Goal: Task Accomplishment & Management: Manage account settings

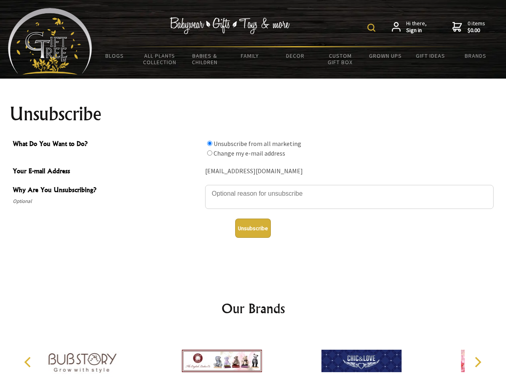
click at [373, 28] on img at bounding box center [372, 28] width 8 height 8
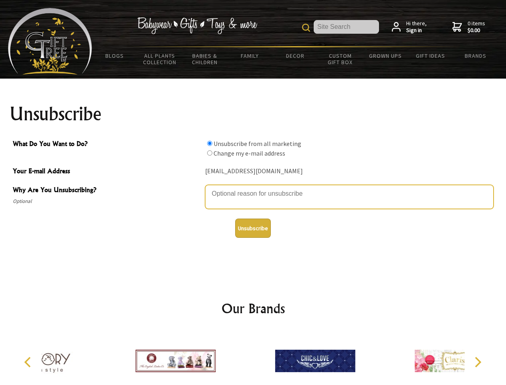
click at [253, 188] on textarea "Why Are You Unsubscribing?" at bounding box center [349, 197] width 289 height 24
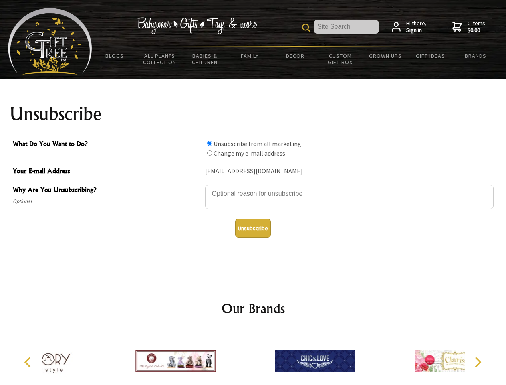
click at [210, 143] on input "What Do You Want to Do?" at bounding box center [209, 143] width 5 height 5
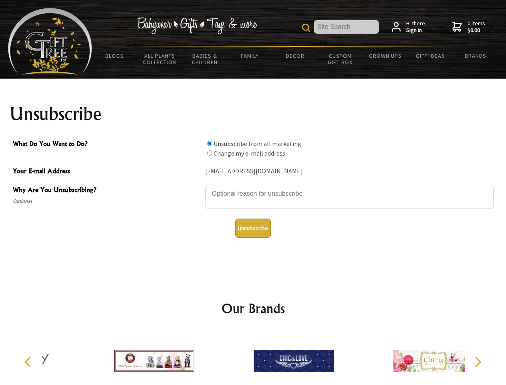
click at [210, 153] on input "What Do You Want to Do?" at bounding box center [209, 152] width 5 height 5
radio input "true"
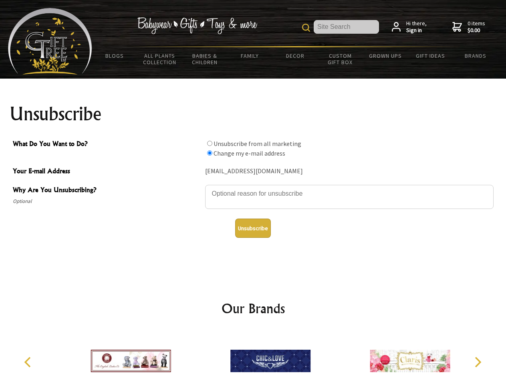
click at [253, 228] on button "Unsubscribe" at bounding box center [253, 228] width 36 height 19
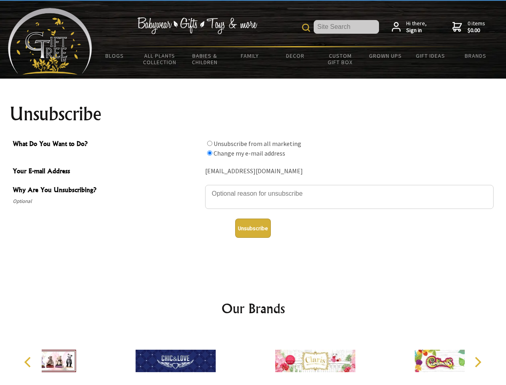
click at [29, 362] on icon "Previous" at bounding box center [28, 362] width 10 height 10
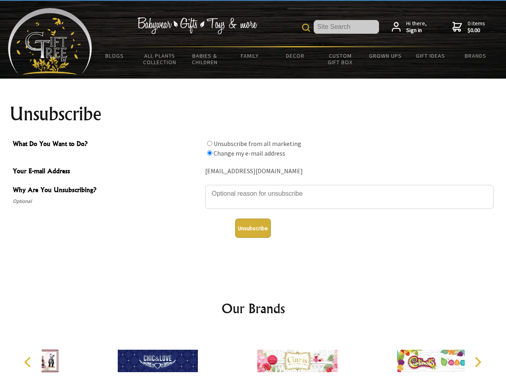
click at [478, 362] on icon "Next" at bounding box center [477, 362] width 10 height 10
